Goal: Task Accomplishment & Management: Manage account settings

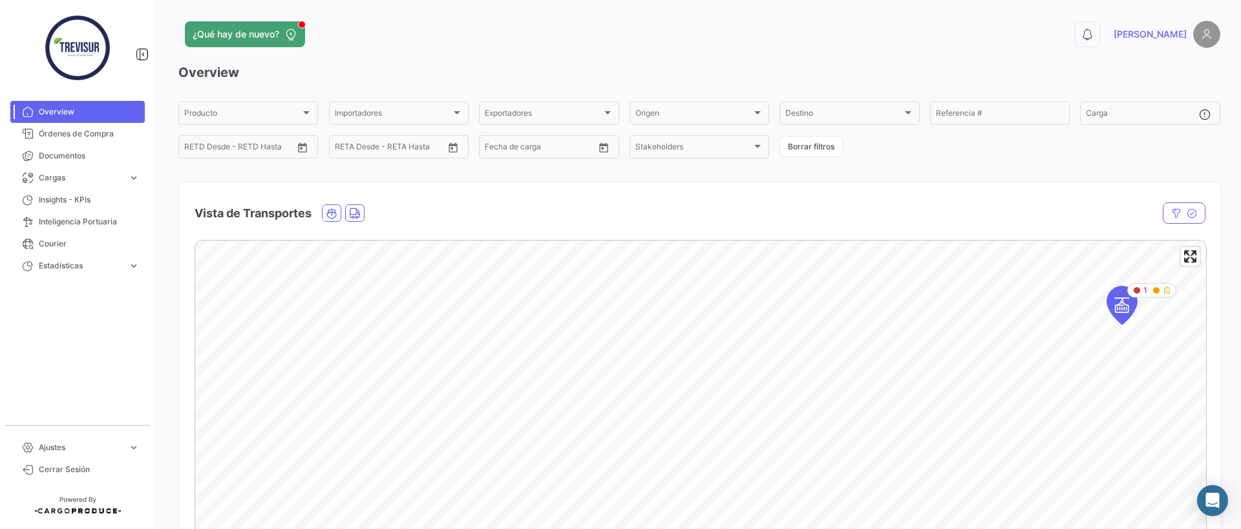
scroll to position [1640, 0]
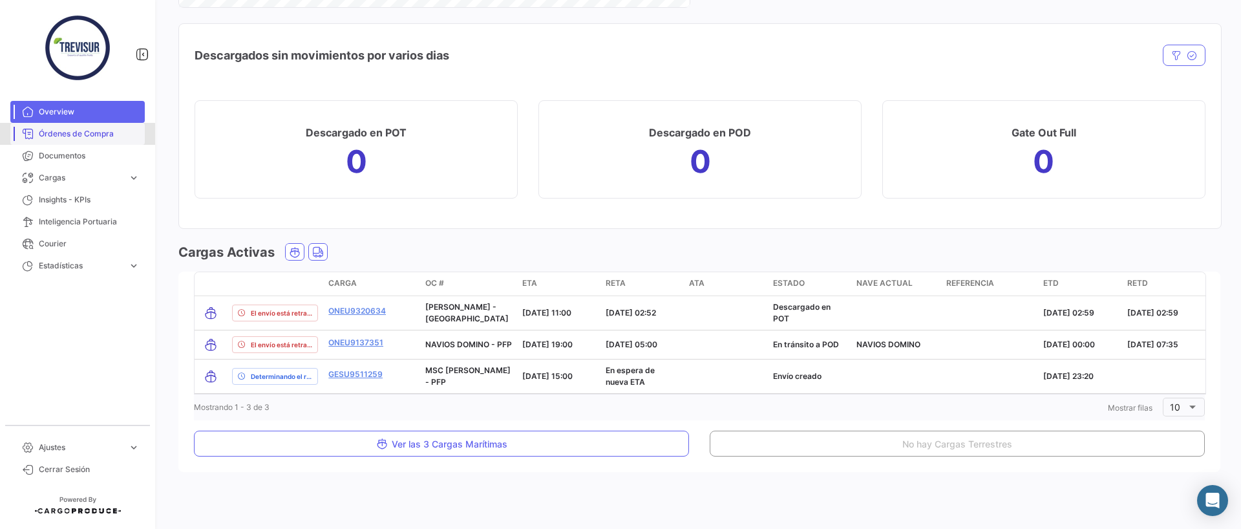
click at [52, 140] on link "Órdenes de Compra" at bounding box center [77, 134] width 134 height 22
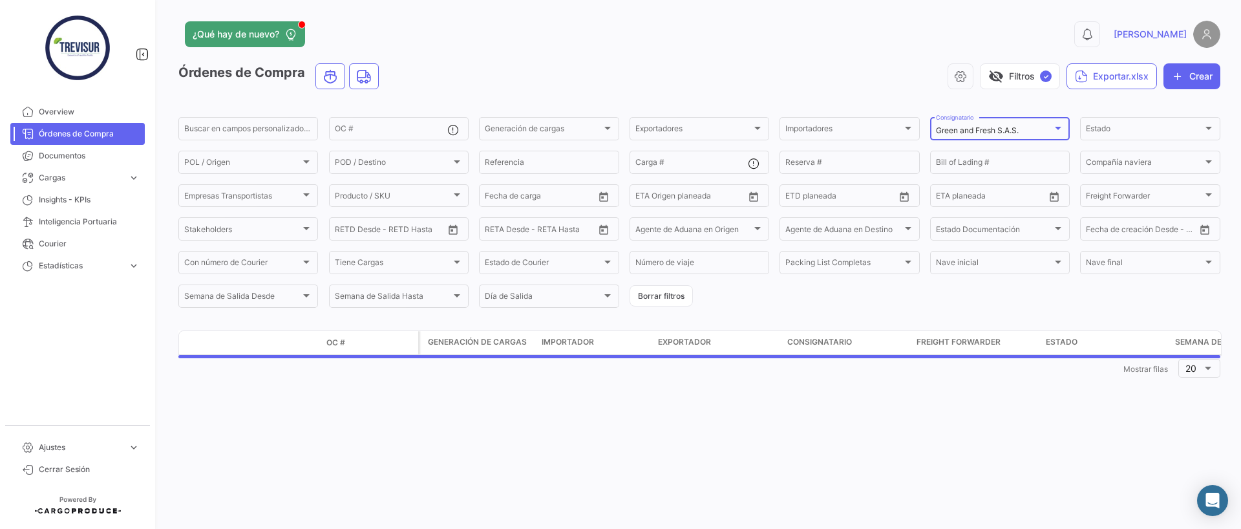
click at [1017, 131] on mat-select-trigger "Green and Fresh S.A.S." at bounding box center [977, 130] width 83 height 10
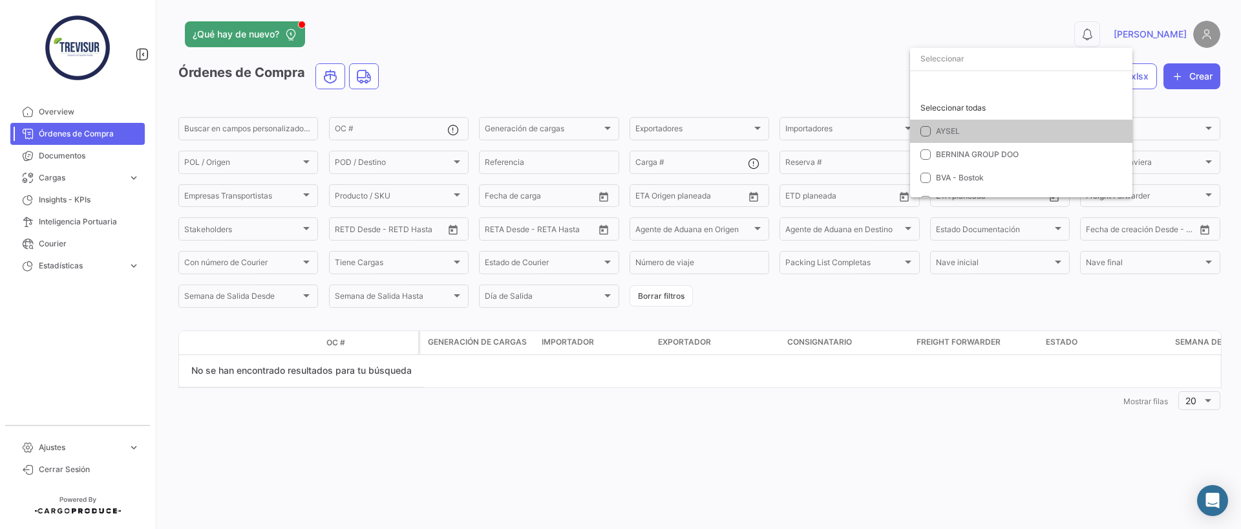
scroll to position [302, 0]
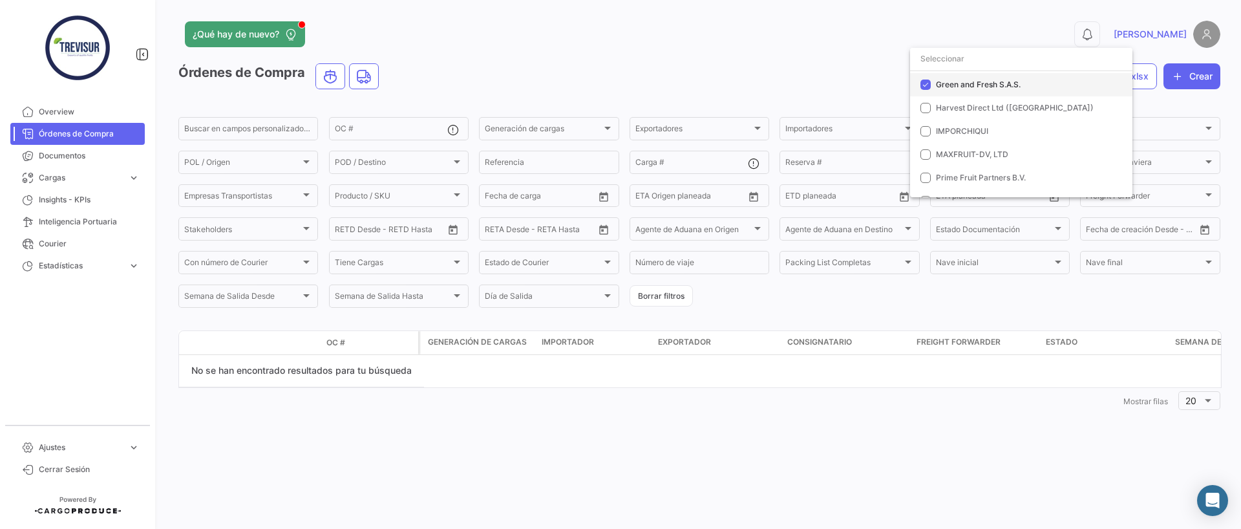
click at [927, 84] on mat-pseudo-checkbox at bounding box center [925, 84] width 10 height 10
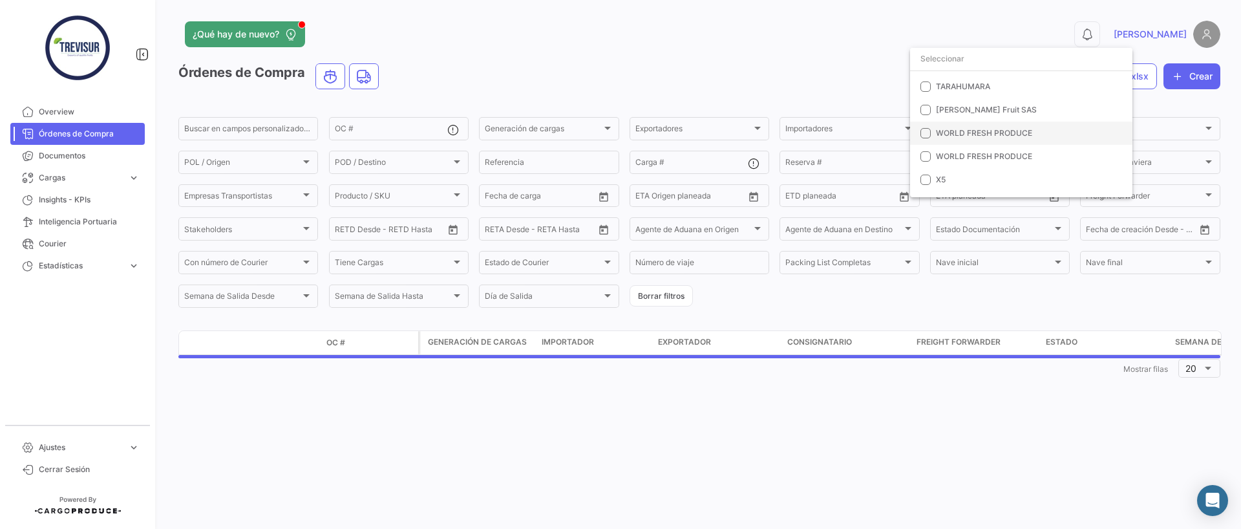
scroll to position [554, 0]
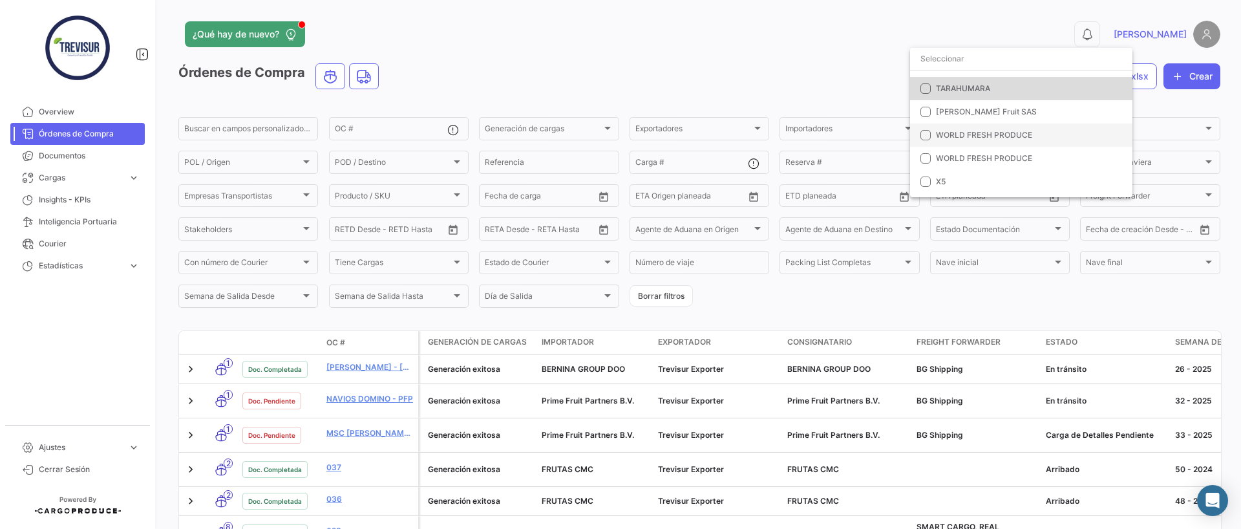
click at [927, 87] on mat-pseudo-checkbox at bounding box center [925, 88] width 10 height 10
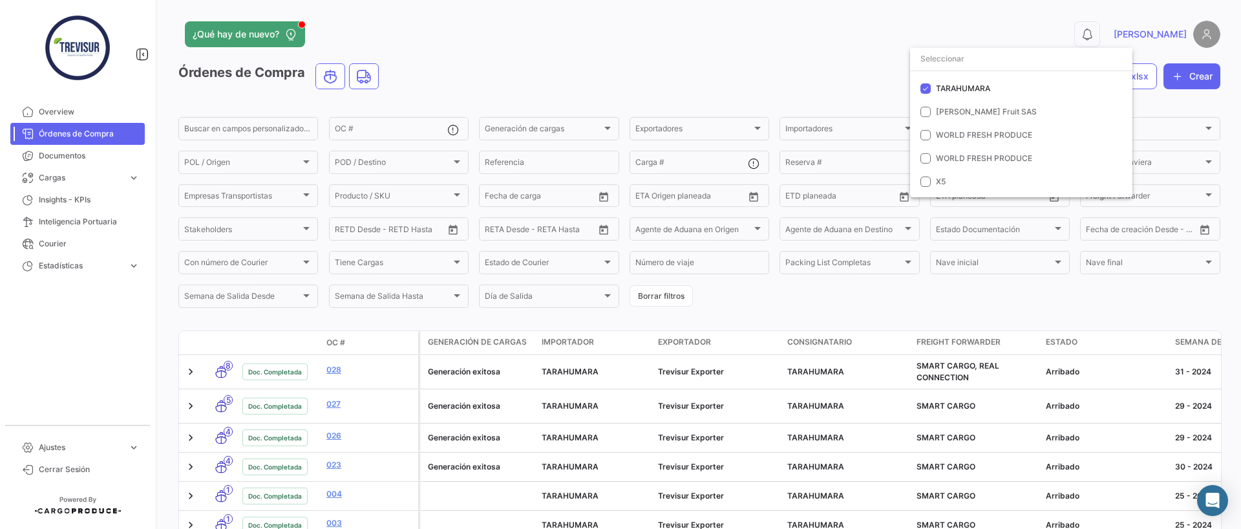
click at [827, 312] on div at bounding box center [620, 264] width 1241 height 529
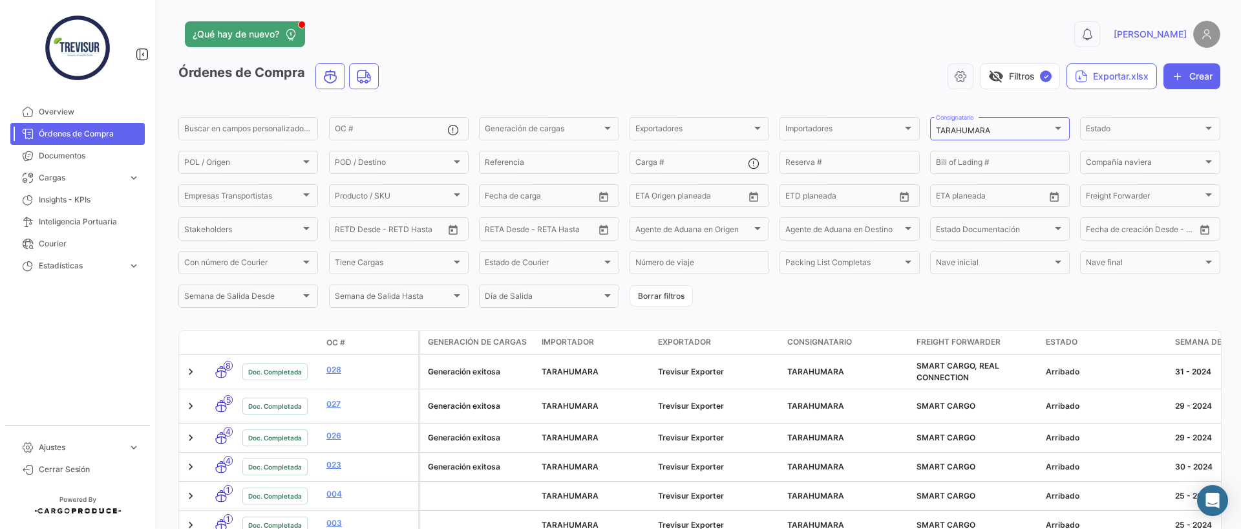
scroll to position [1, 0]
click at [1126, 124] on div "Estado Estado" at bounding box center [1150, 126] width 128 height 25
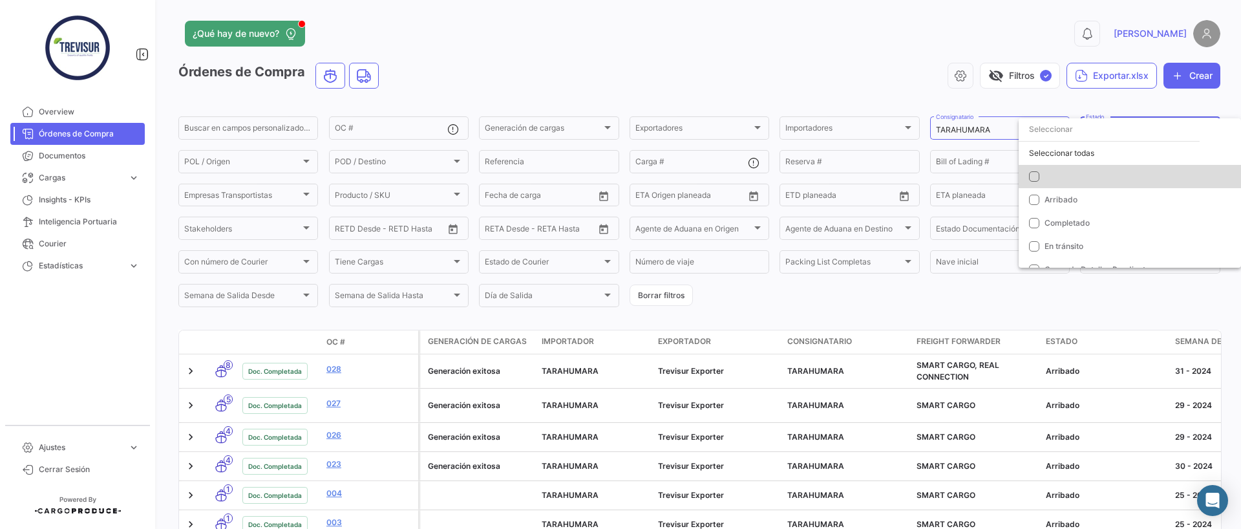
click at [1033, 175] on mat-pseudo-checkbox at bounding box center [1034, 176] width 10 height 10
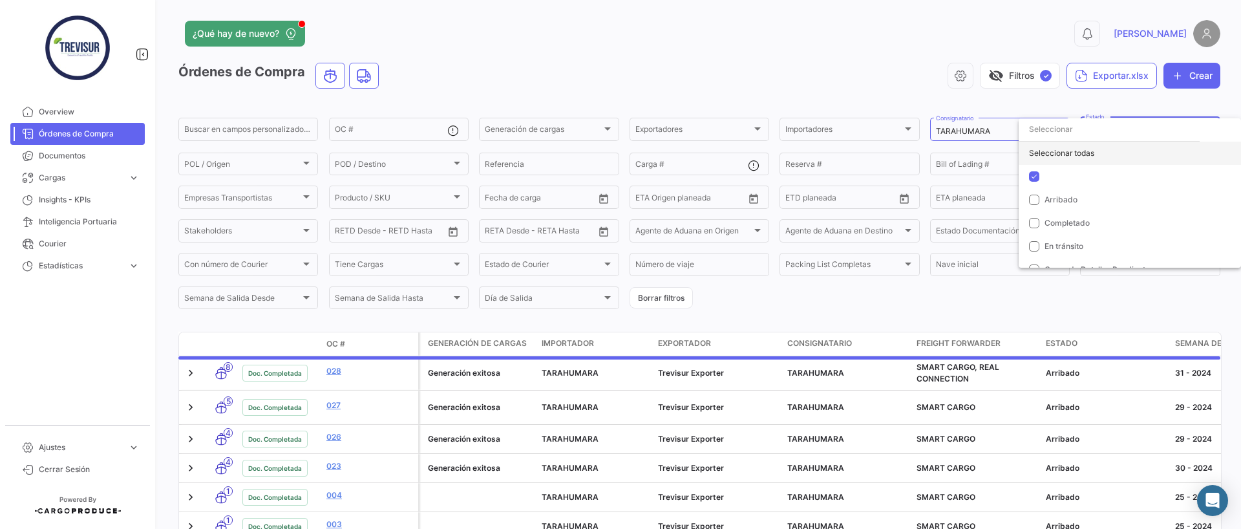
click at [1042, 145] on div "Seleccionar todas" at bounding box center [1129, 153] width 222 height 23
click at [758, 295] on div at bounding box center [620, 264] width 1241 height 529
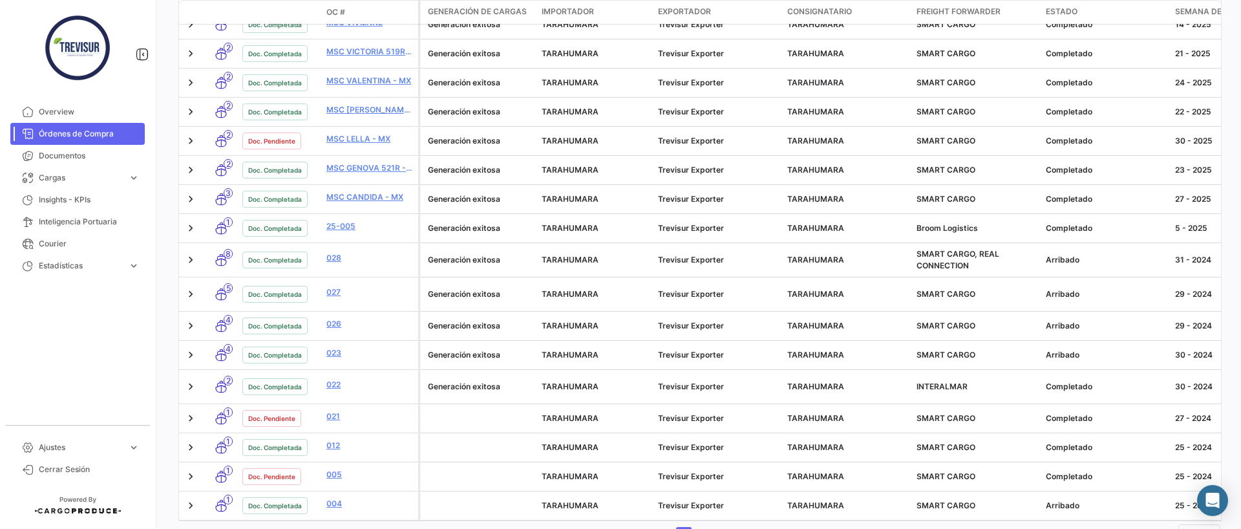
scroll to position [470, 0]
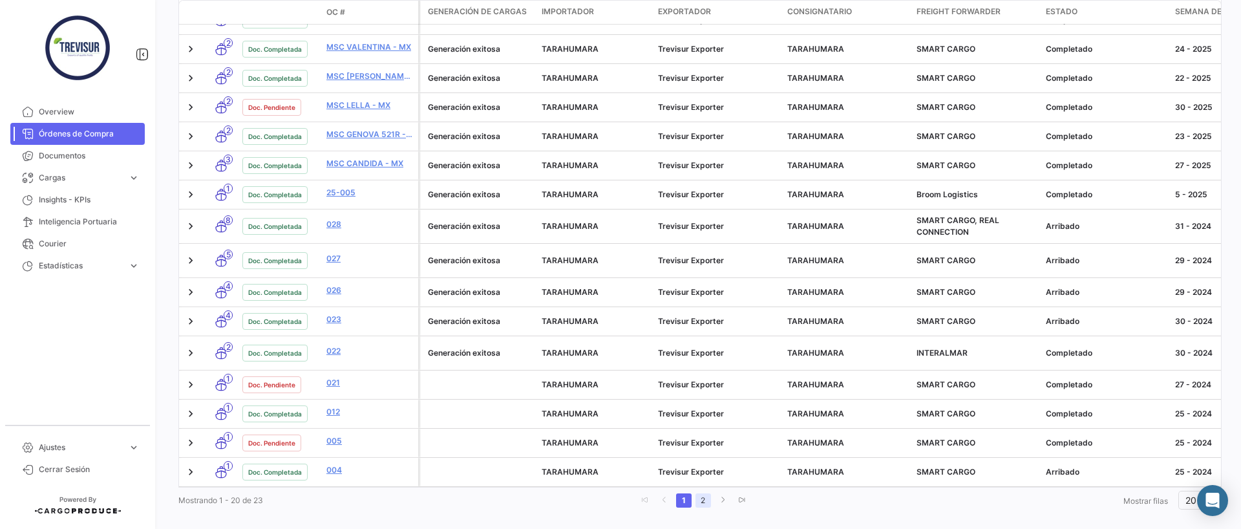
click at [705, 493] on link "2" at bounding box center [703, 500] width 16 height 14
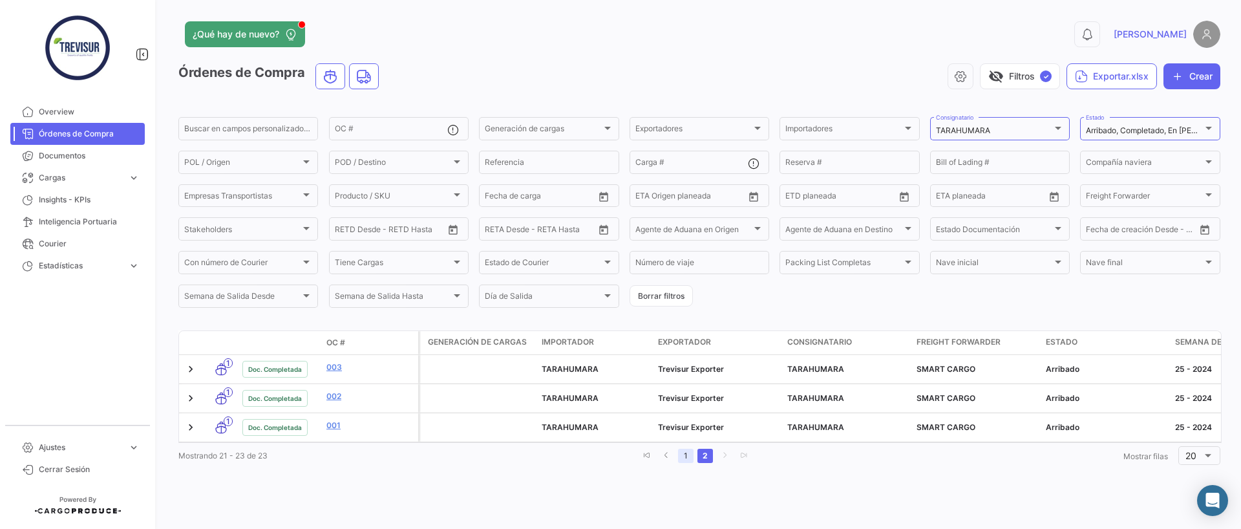
click at [688, 457] on link "1" at bounding box center [686, 455] width 16 height 14
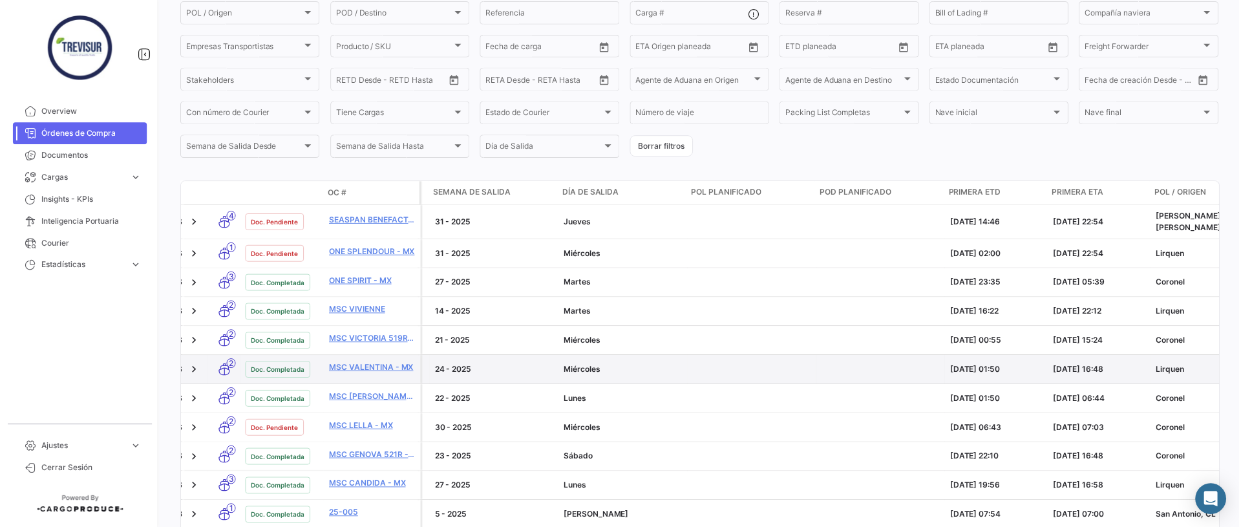
scroll to position [0, 744]
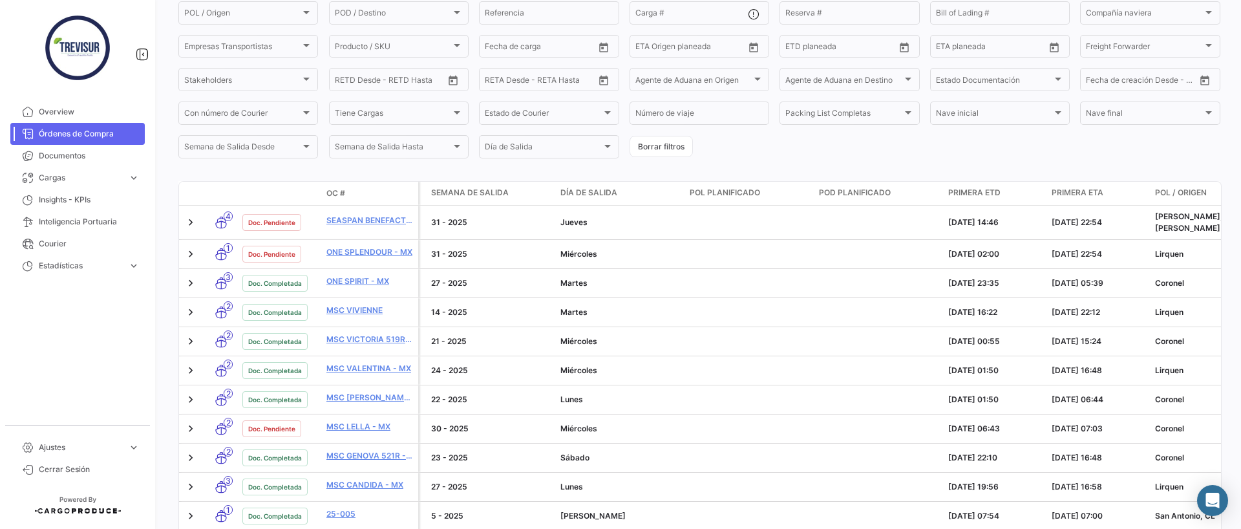
click at [1065, 187] on span "Primera ETA" at bounding box center [1077, 193] width 52 height 12
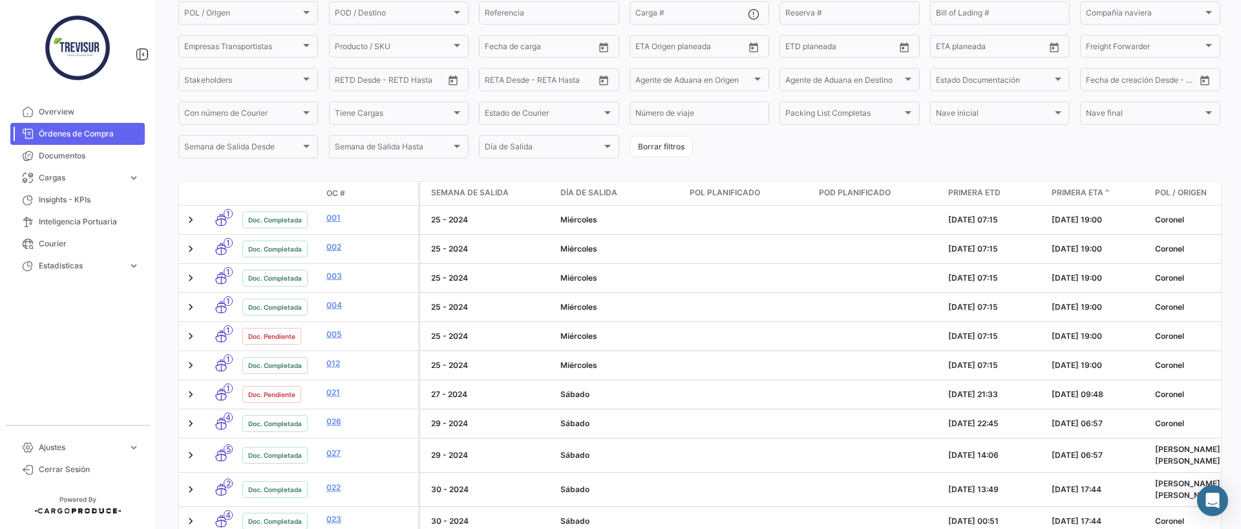
click at [1065, 187] on span "Primera ETA" at bounding box center [1077, 193] width 52 height 12
